Goal: Navigation & Orientation: Find specific page/section

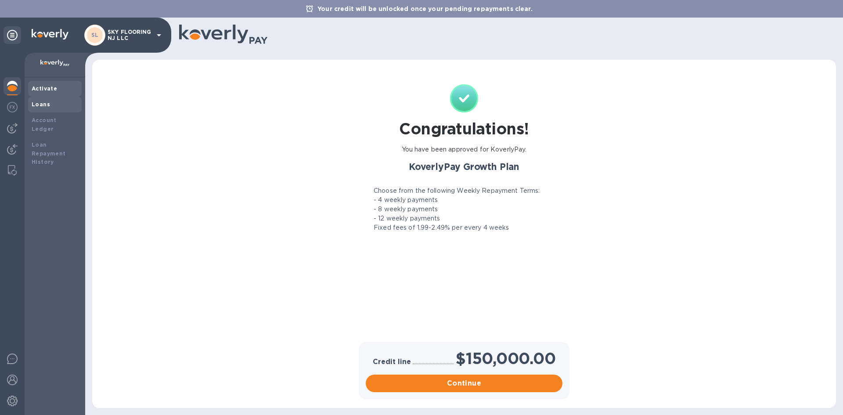
click at [38, 108] on div "Loans" at bounding box center [55, 104] width 47 height 9
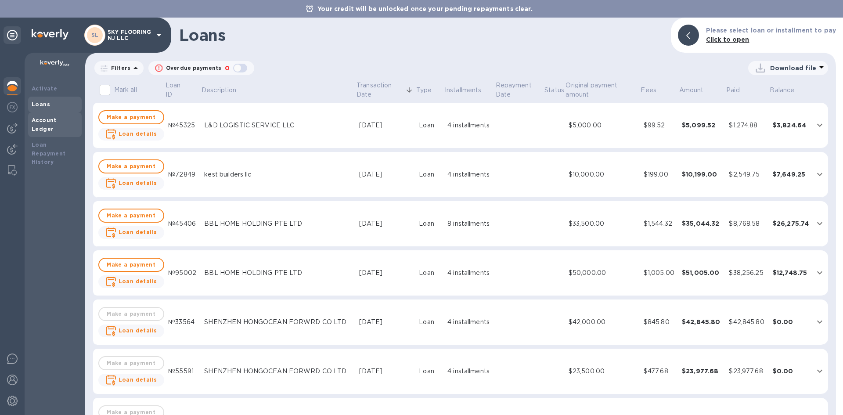
click at [31, 118] on div "Account Ledger" at bounding box center [55, 124] width 54 height 25
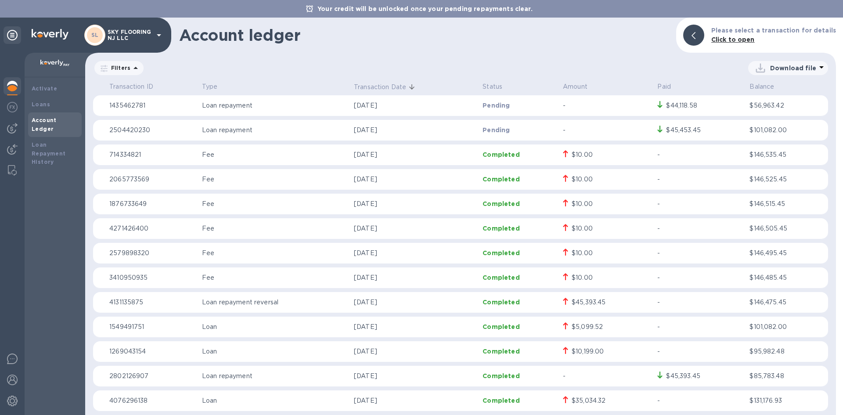
click at [13, 95] on div at bounding box center [13, 86] width 18 height 18
click at [10, 109] on img at bounding box center [12, 107] width 11 height 11
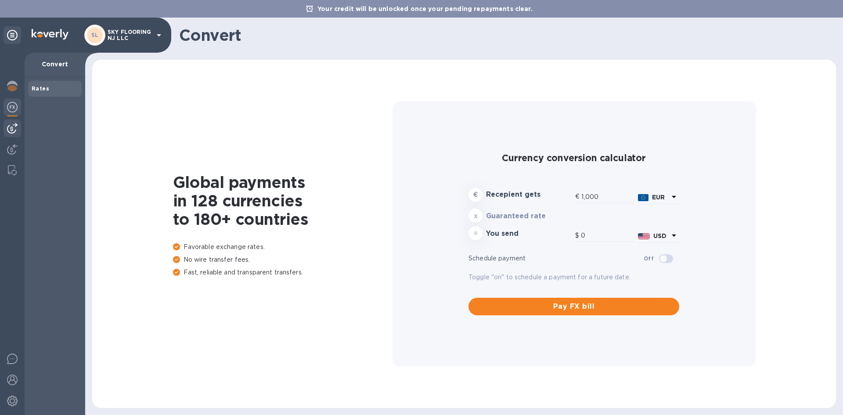
type input "1,181.7"
click at [12, 134] on div at bounding box center [13, 128] width 18 height 18
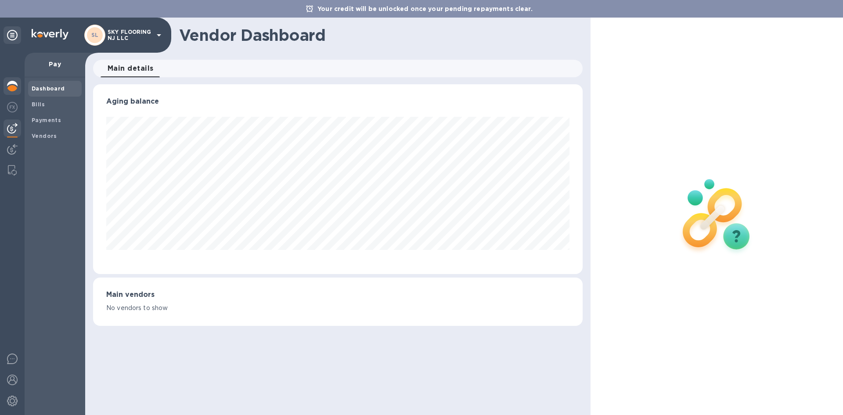
scroll to position [190, 489]
click at [14, 89] on img at bounding box center [12, 86] width 11 height 11
